Goal: Use online tool/utility: Utilize a website feature to perform a specific function

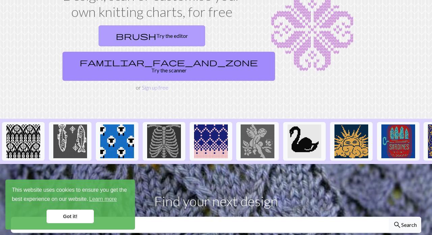
click at [116, 31] on span "brush" at bounding box center [136, 35] width 40 height 9
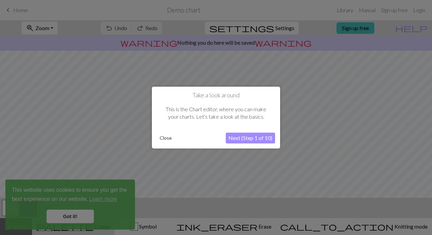
click at [248, 137] on button "Next (Step 1 of 10)" at bounding box center [250, 137] width 49 height 11
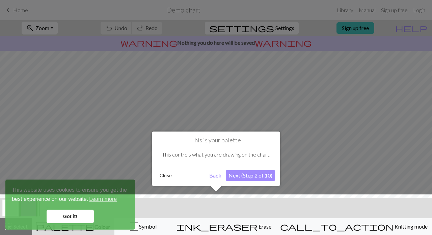
click at [248, 137] on h1 "This is your palette" at bounding box center [216, 139] width 118 height 7
click at [247, 176] on button "Next (Step 2 of 10)" at bounding box center [250, 175] width 49 height 11
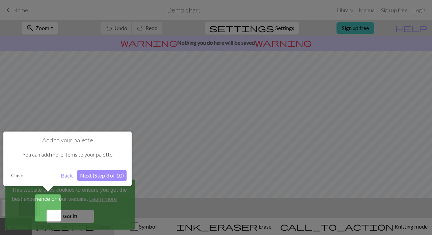
click at [98, 176] on button "Next (Step 3 of 10)" at bounding box center [101, 175] width 49 height 11
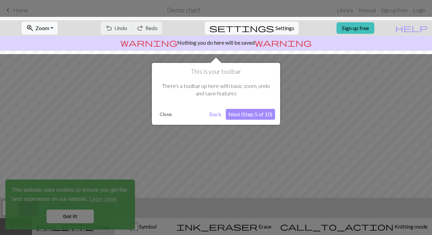
click at [237, 116] on button "Next (Step 5 of 10)" at bounding box center [250, 114] width 49 height 11
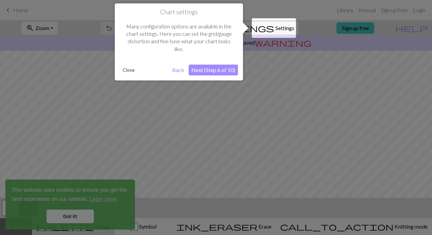
click at [214, 64] on button "Next (Step 6 of 10)" at bounding box center [213, 69] width 49 height 11
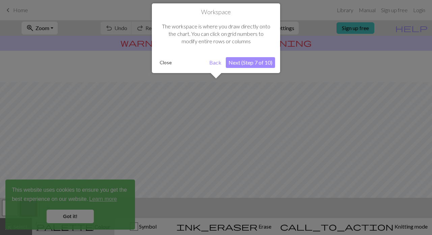
scroll to position [40, 0]
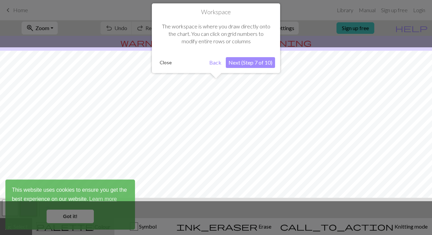
click at [247, 65] on button "Next (Step 7 of 10)" at bounding box center [250, 62] width 49 height 11
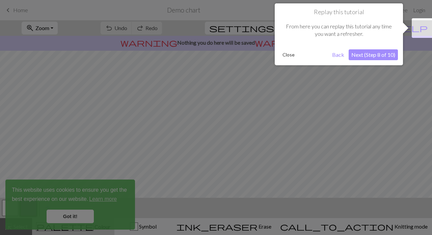
click at [375, 53] on button "Next (Step 8 of 10)" at bounding box center [373, 54] width 49 height 11
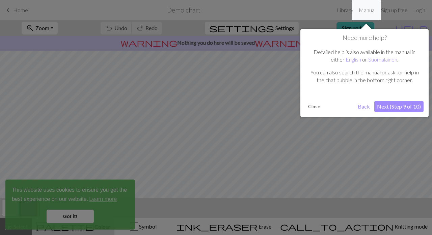
click at [404, 108] on button "Next (Step 9 of 10)" at bounding box center [398, 106] width 49 height 11
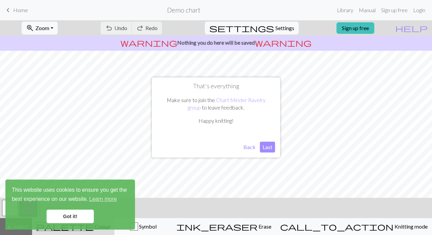
click at [269, 148] on button "Last" at bounding box center [267, 146] width 15 height 11
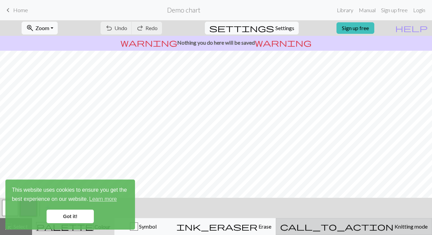
click at [373, 231] on button "call_to_action Knitting mode Knitting mode" at bounding box center [354, 226] width 156 height 17
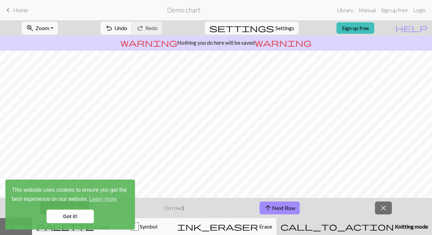
click at [68, 215] on link "Got it!" at bounding box center [70, 215] width 47 height 13
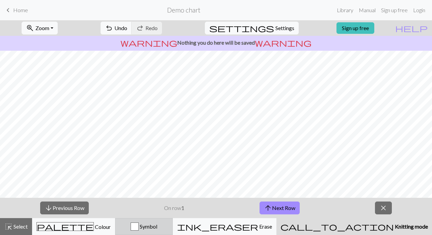
click at [157, 224] on span "Symbol" at bounding box center [148, 226] width 19 height 6
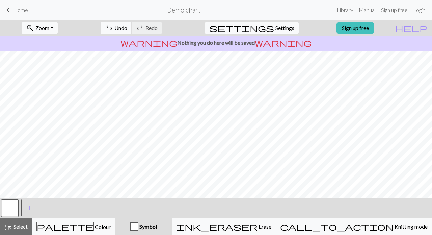
click at [138, 225] on div "button" at bounding box center [134, 226] width 8 height 8
click at [32, 206] on span "add" at bounding box center [30, 207] width 8 height 9
click at [8, 204] on button "button" at bounding box center [10, 207] width 16 height 16
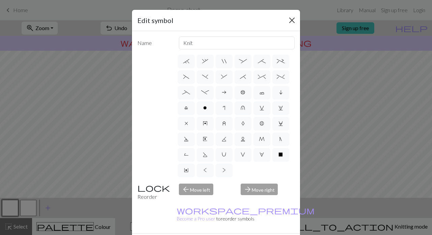
scroll to position [0, 0]
click at [289, 21] on button "Close" at bounding box center [291, 20] width 11 height 11
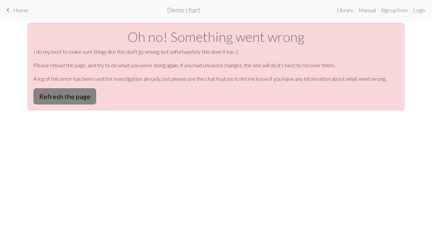
click at [76, 96] on button "Refresh the page" at bounding box center [64, 96] width 63 height 16
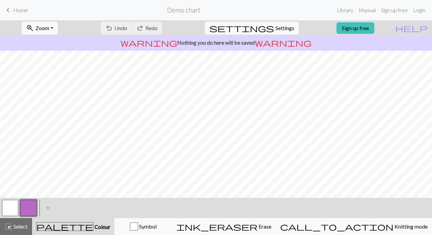
click at [49, 31] on span "Zoom" at bounding box center [42, 28] width 14 height 6
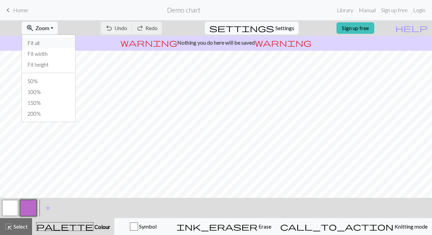
click at [46, 41] on button "Fit all" at bounding box center [48, 42] width 53 height 11
